Goal: Information Seeking & Learning: Learn about a topic

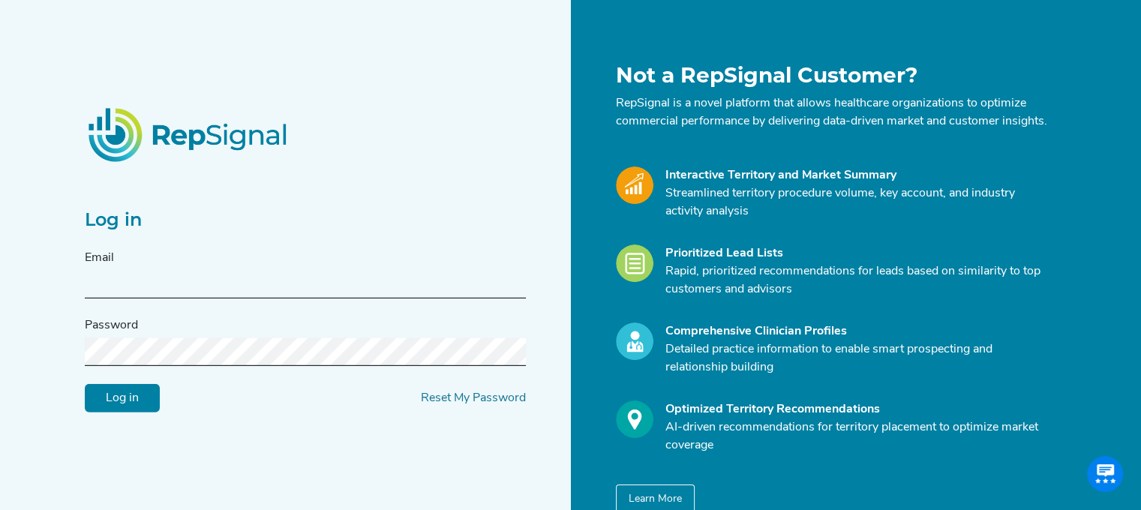
click at [209, 287] on input "text" at bounding box center [305, 285] width 441 height 28
type input "[PERSON_NAME][EMAIL_ADDRESS][PERSON_NAME][DOMAIN_NAME]"
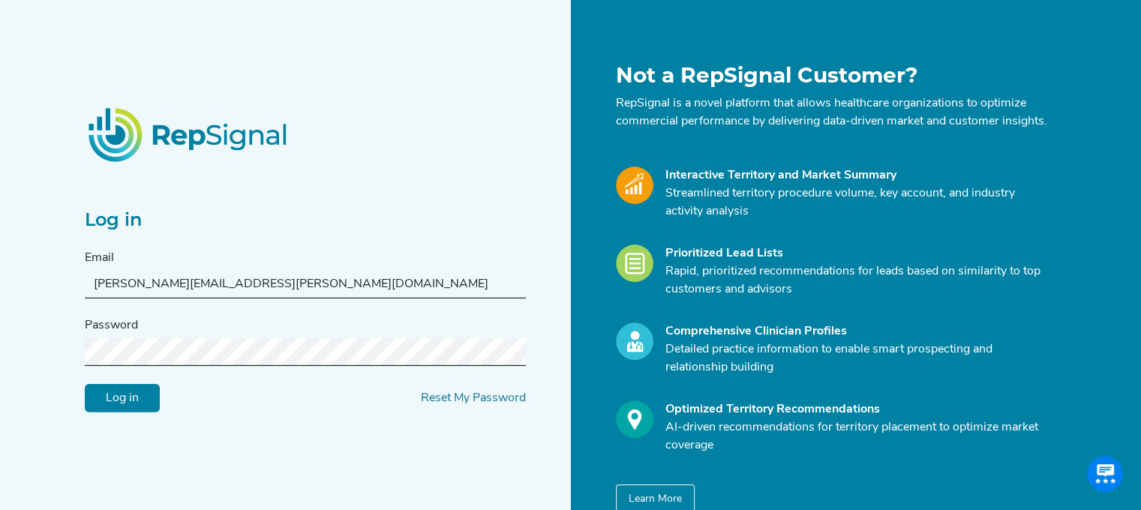
click at [85, 384] on input "Log in" at bounding box center [122, 398] width 75 height 28
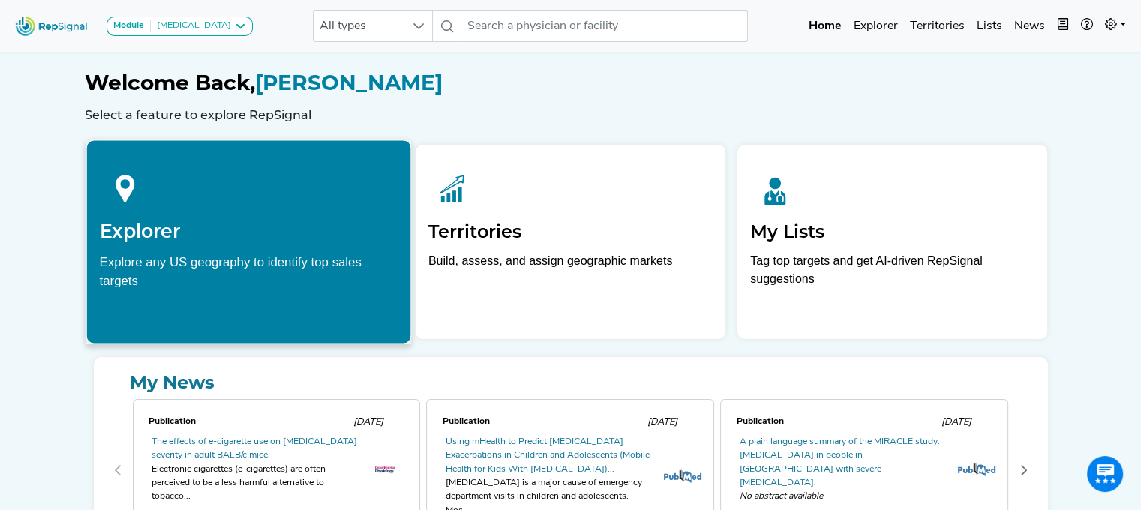
click at [285, 226] on h2 "Explorer" at bounding box center [248, 231] width 298 height 22
click at [224, 264] on div "Explore any US geography to identify top sales targets" at bounding box center [248, 270] width 298 height 37
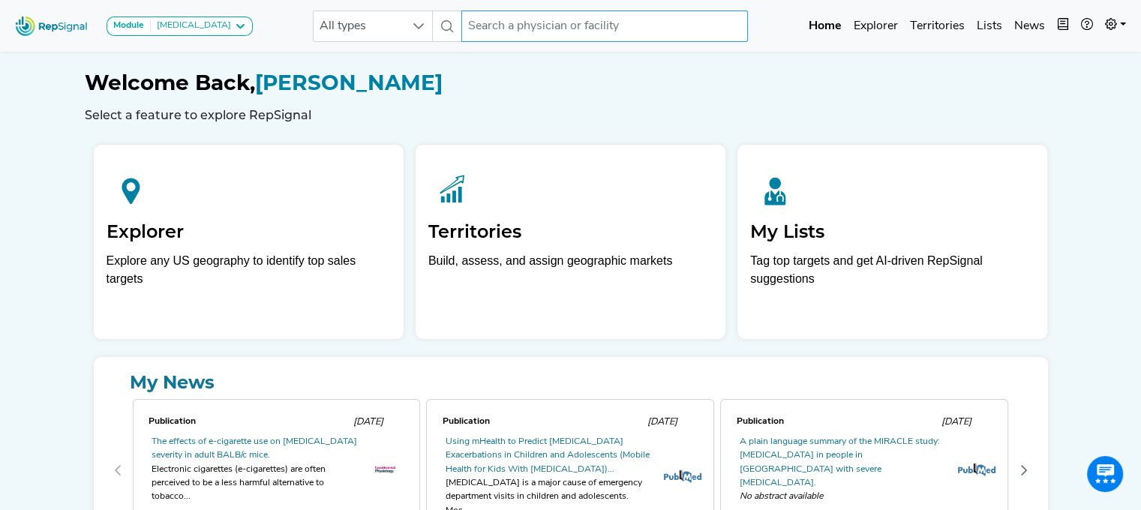
click at [562, 19] on input "text" at bounding box center [604, 25] width 286 height 31
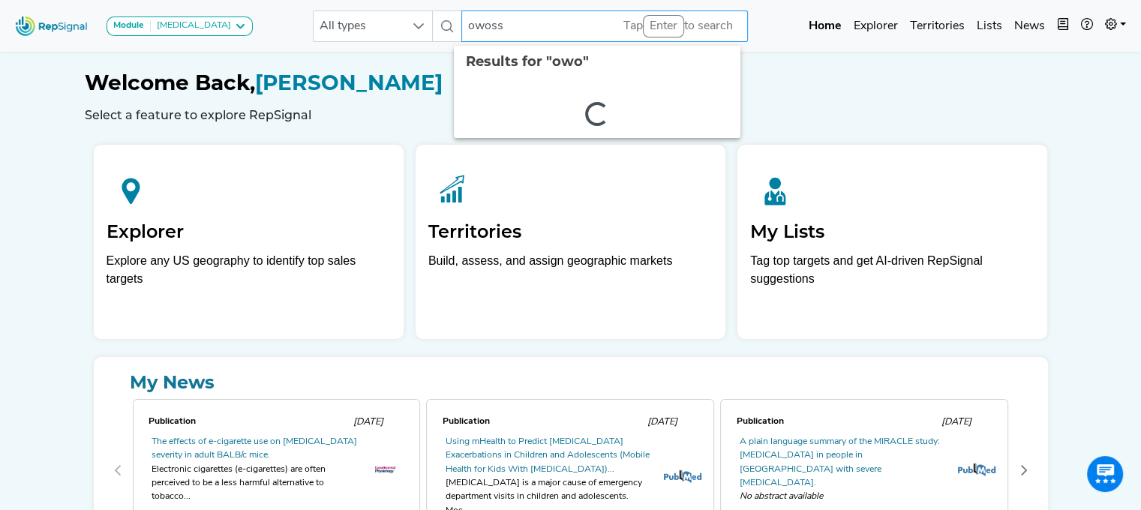
type input "owosso"
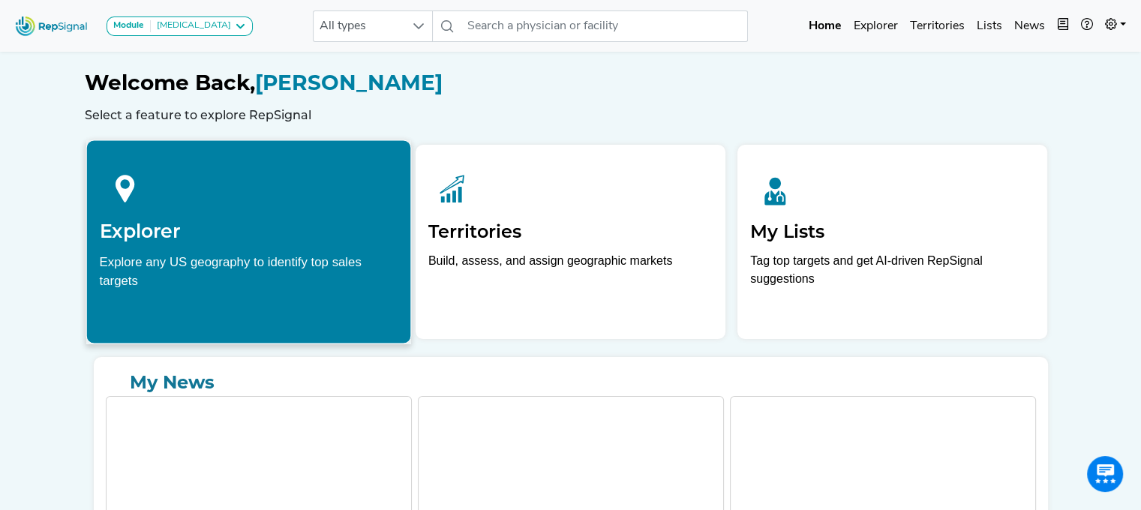
click at [235, 266] on div "Explore any US geography to identify top sales targets" at bounding box center [248, 270] width 298 height 37
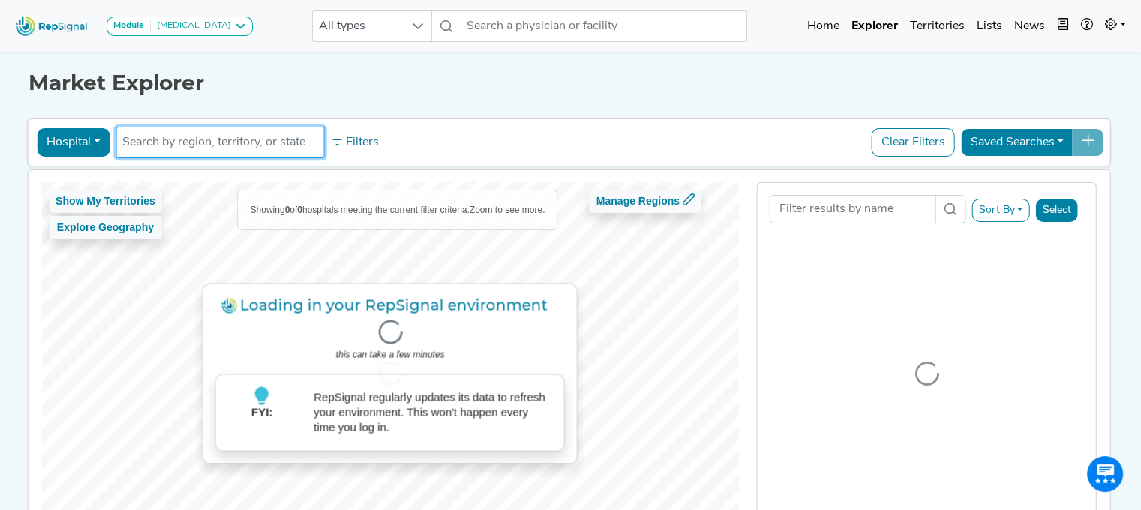
click at [196, 139] on input "text" at bounding box center [219, 142] width 195 height 18
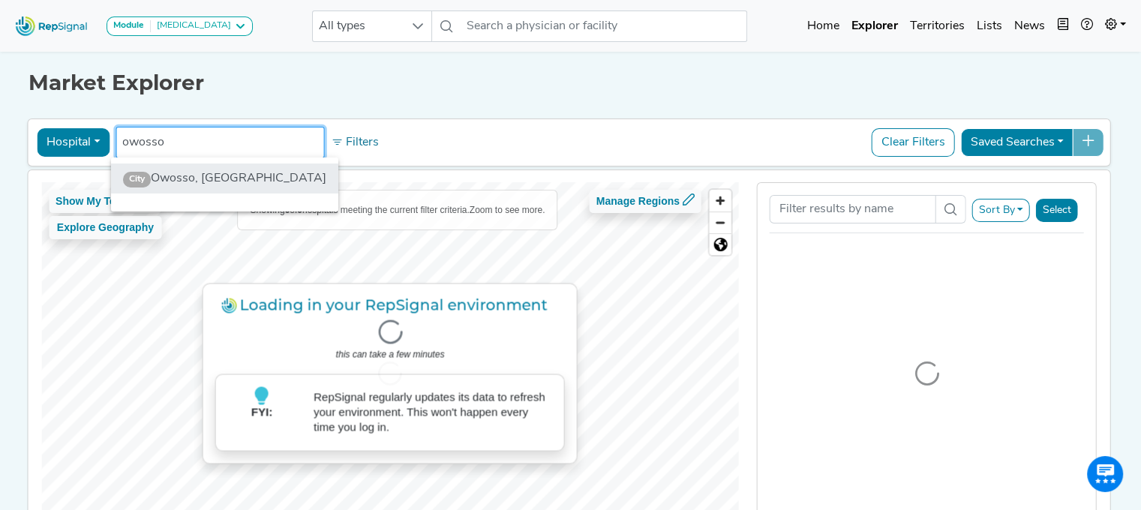
type input "owosso"
click at [192, 179] on li "City Owosso, MI" at bounding box center [224, 178] width 227 height 30
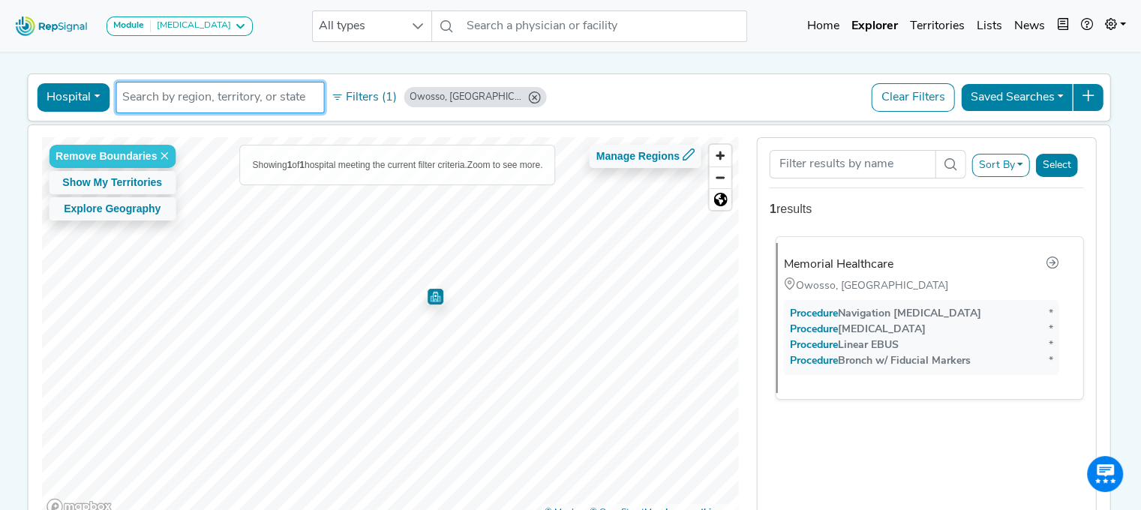
scroll to position [46, 10]
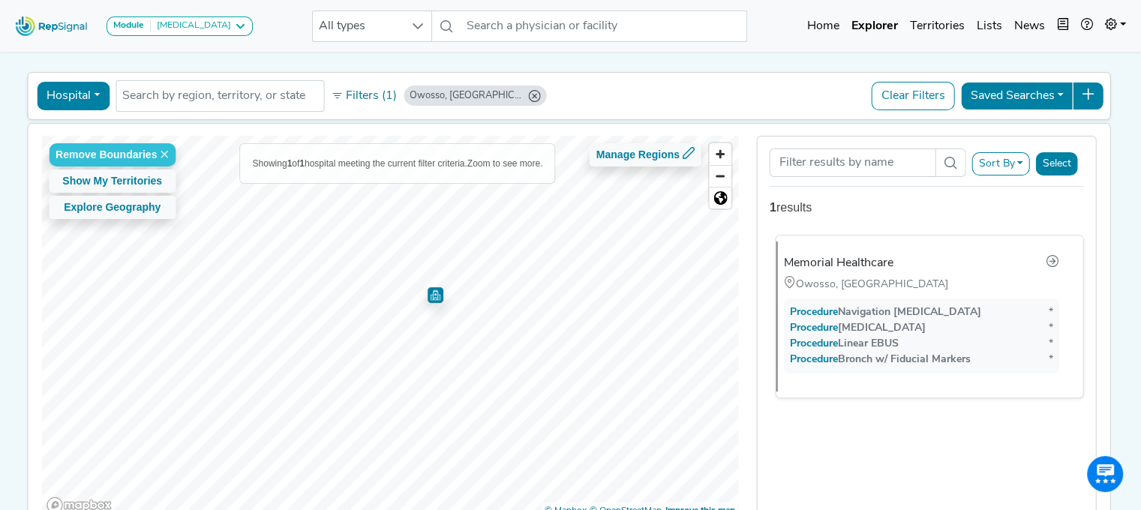
click at [832, 261] on div "Memorial Healthcare" at bounding box center [838, 263] width 109 height 18
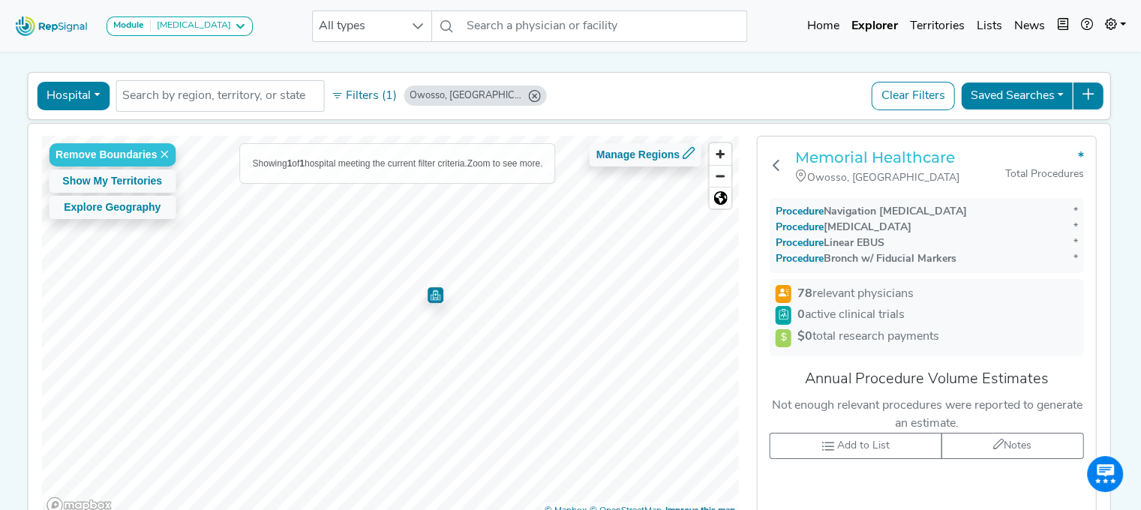
click at [861, 156] on h3 "Memorial Healthcare" at bounding box center [900, 157] width 210 height 18
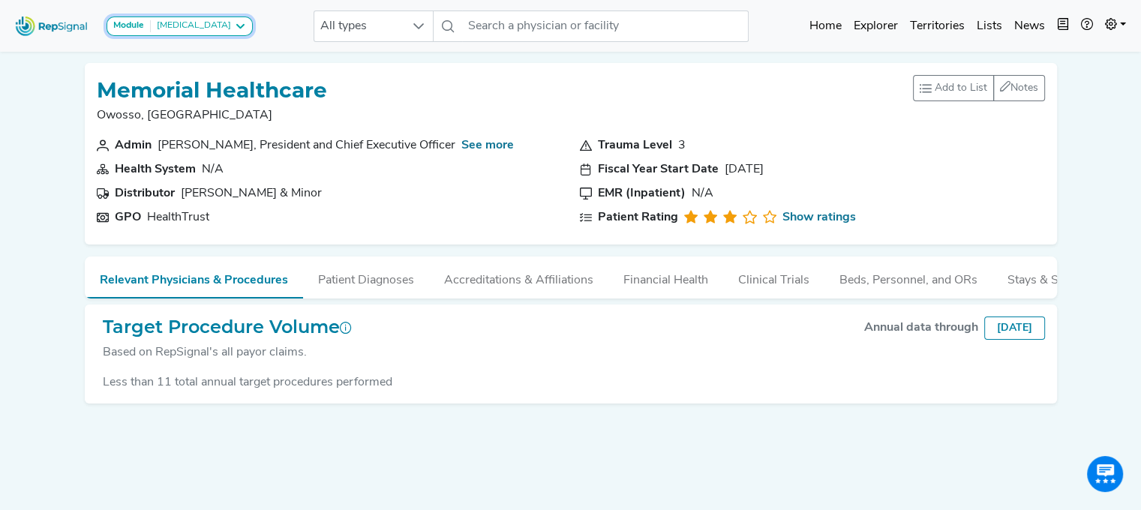
click at [234, 26] on icon at bounding box center [240, 26] width 12 height 12
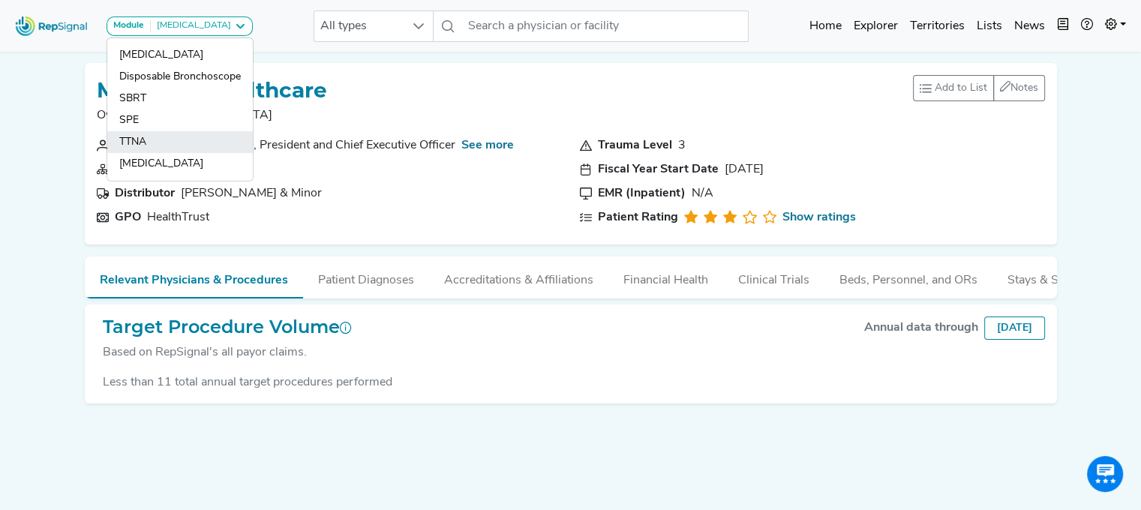
click at [145, 132] on link "TTNA" at bounding box center [179, 142] width 145 height 22
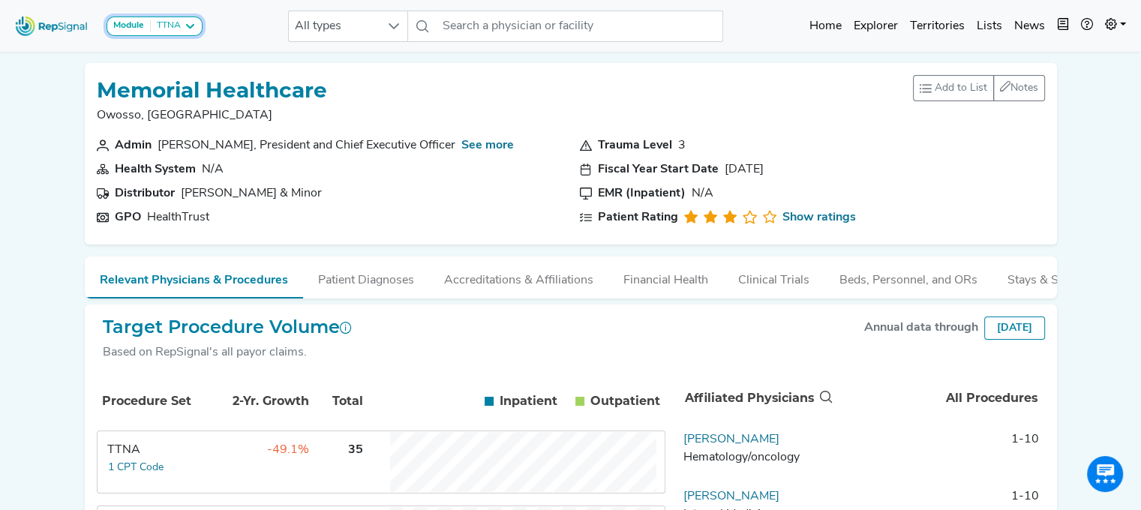
click at [184, 30] on icon at bounding box center [190, 26] width 12 height 12
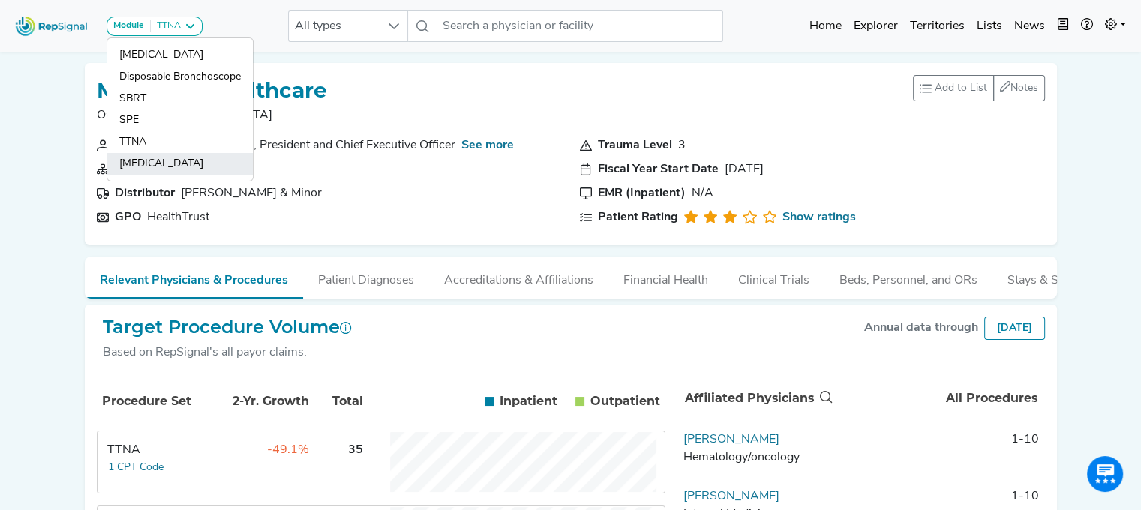
click at [135, 156] on link "[MEDICAL_DATA]" at bounding box center [179, 164] width 145 height 22
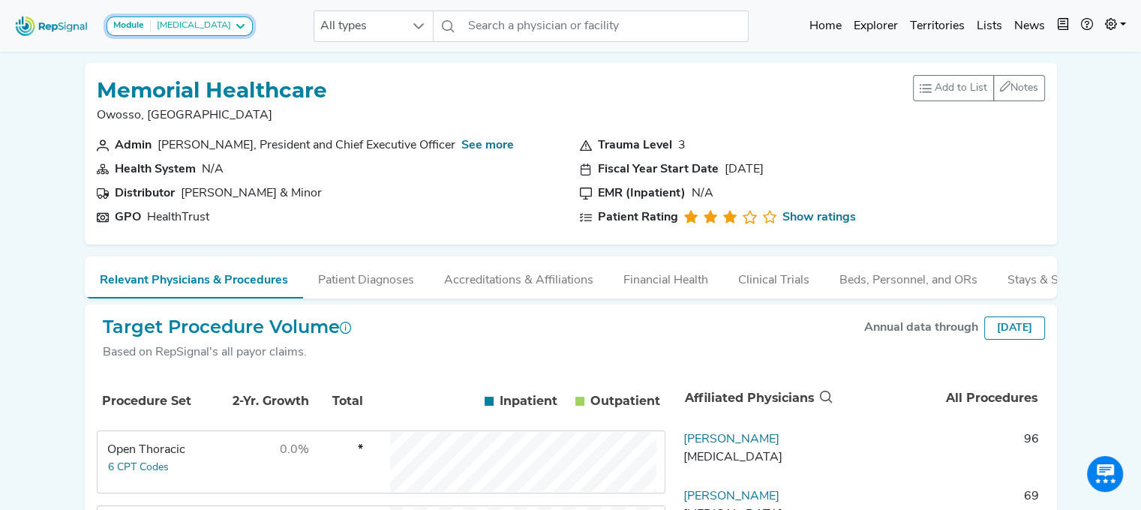
click at [237, 28] on icon at bounding box center [240, 26] width 12 height 12
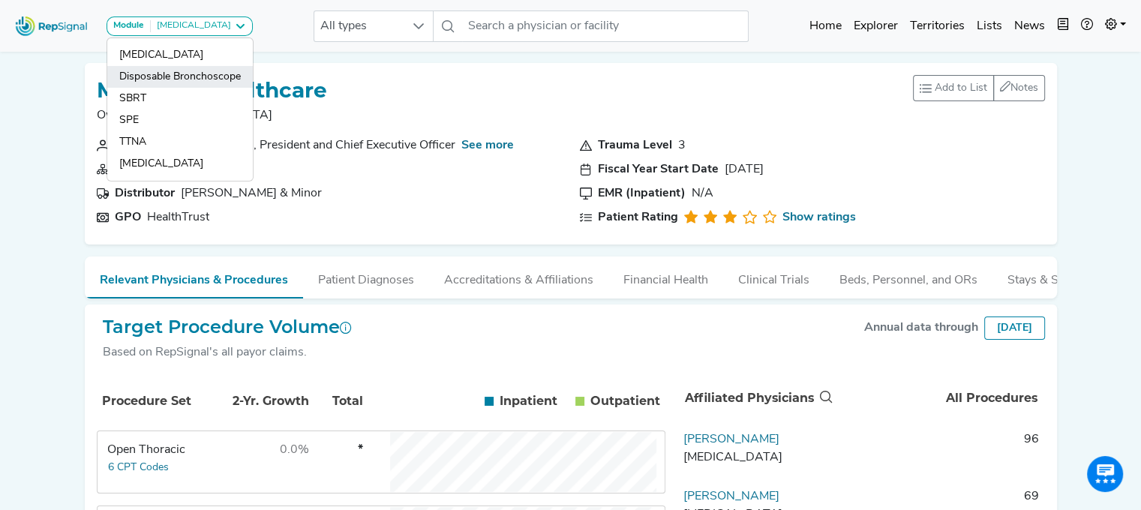
click at [200, 74] on link "Disposable Bronchoscope" at bounding box center [179, 77] width 145 height 22
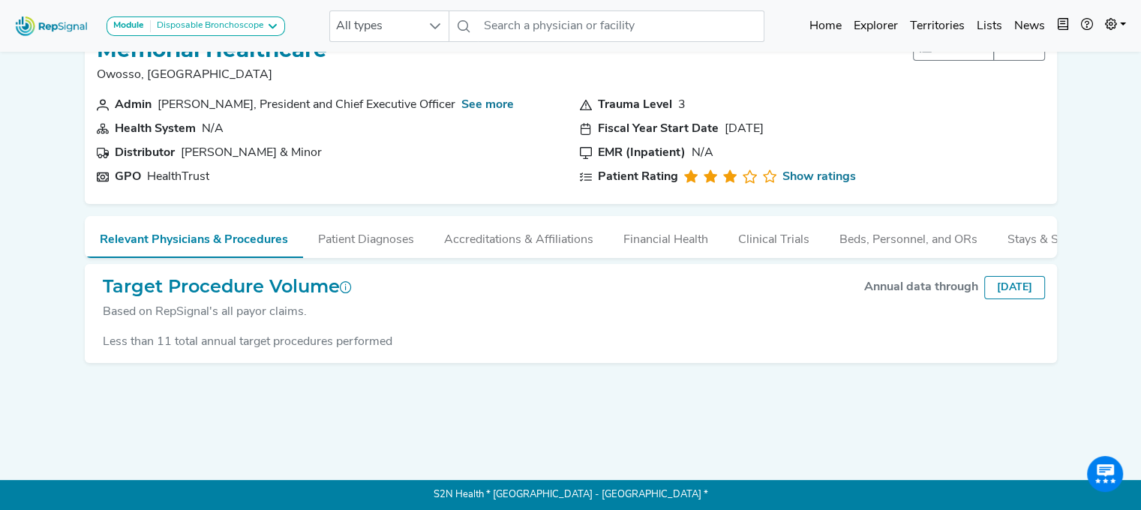
scroll to position [0, 11]
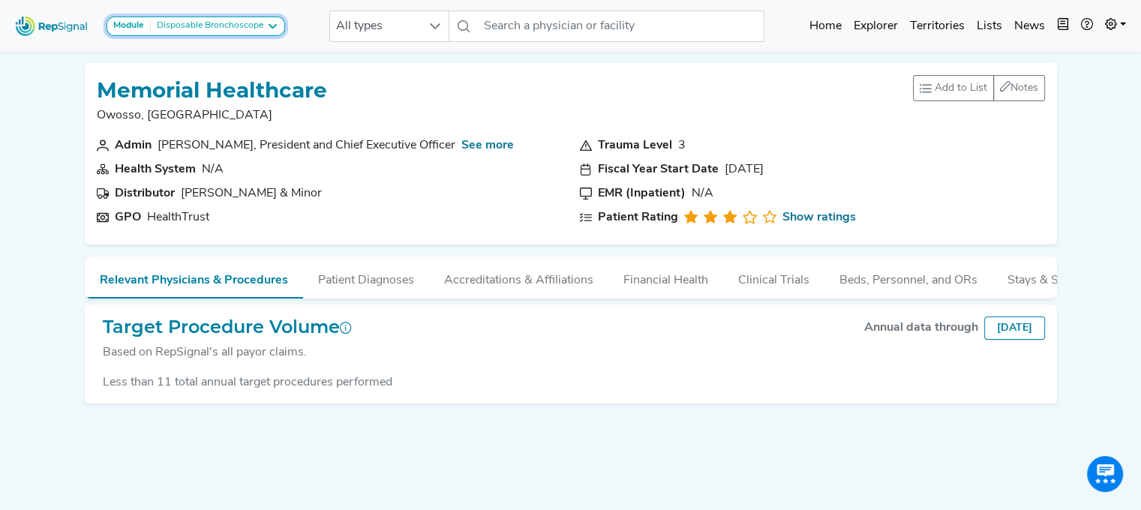
click at [268, 26] on icon at bounding box center [272, 26] width 12 height 12
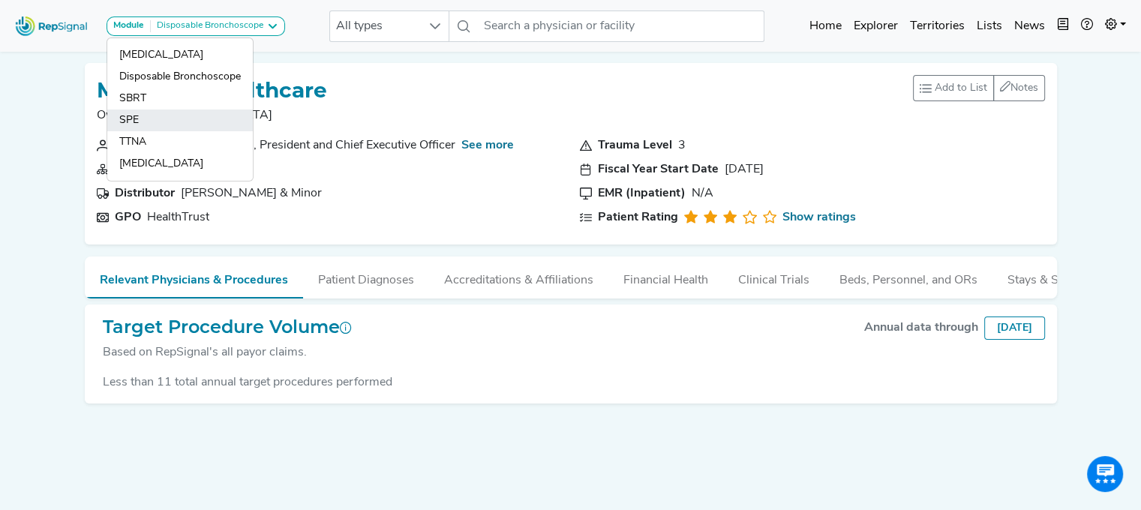
click at [166, 118] on link "SPE" at bounding box center [179, 120] width 145 height 22
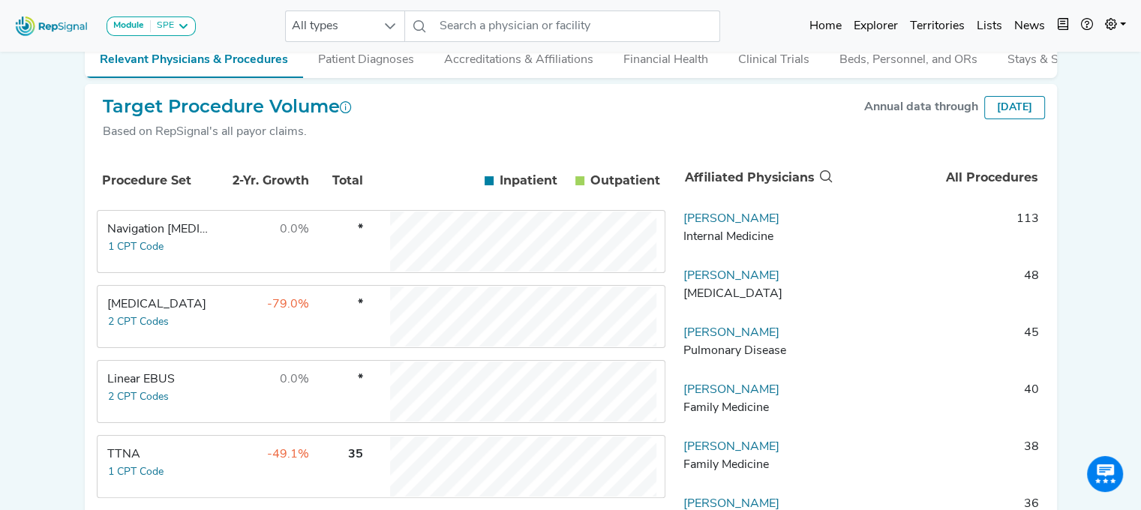
scroll to position [222, 0]
click at [167, 321] on button "2 CPT Codes" at bounding box center [138, 320] width 62 height 17
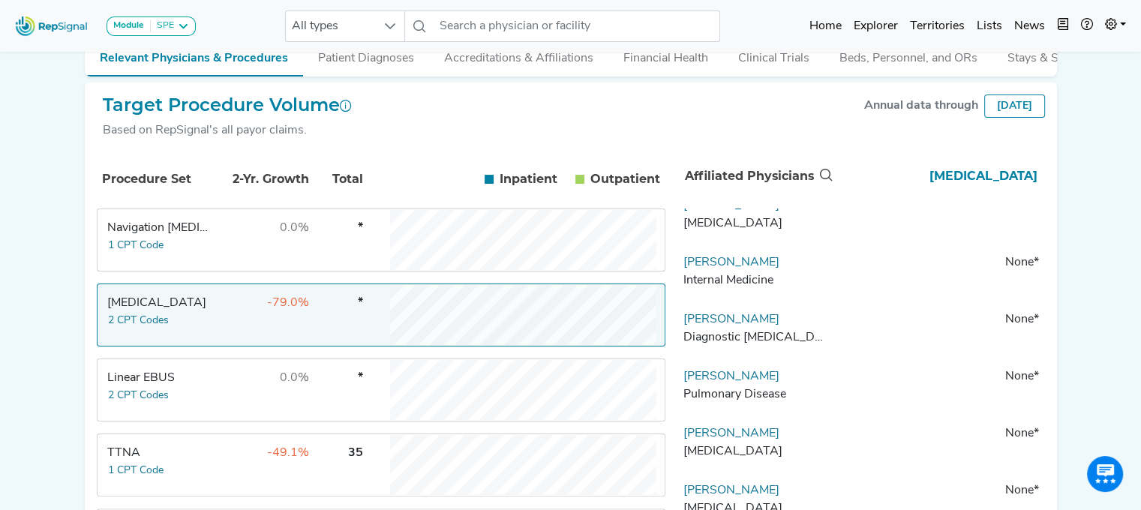
scroll to position [2177, 0]
click at [709, 383] on link "[PERSON_NAME]" at bounding box center [731, 377] width 96 height 12
